Goal: Complete application form

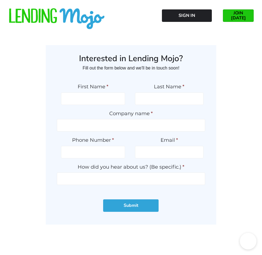
type input "TKeLDNcvgPKlah"
type input "QDYmQzxx"
type input "bzuSiJwRpISn"
type input "(479) 753-5661"
type input "[EMAIL_ADDRESS][DOMAIN_NAME]"
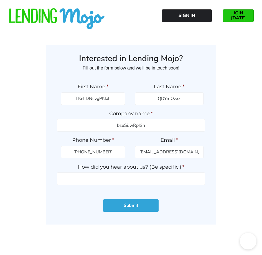
type input "EkbwZsTEWCljSdBK"
